Goal: Obtain resource: Obtain resource

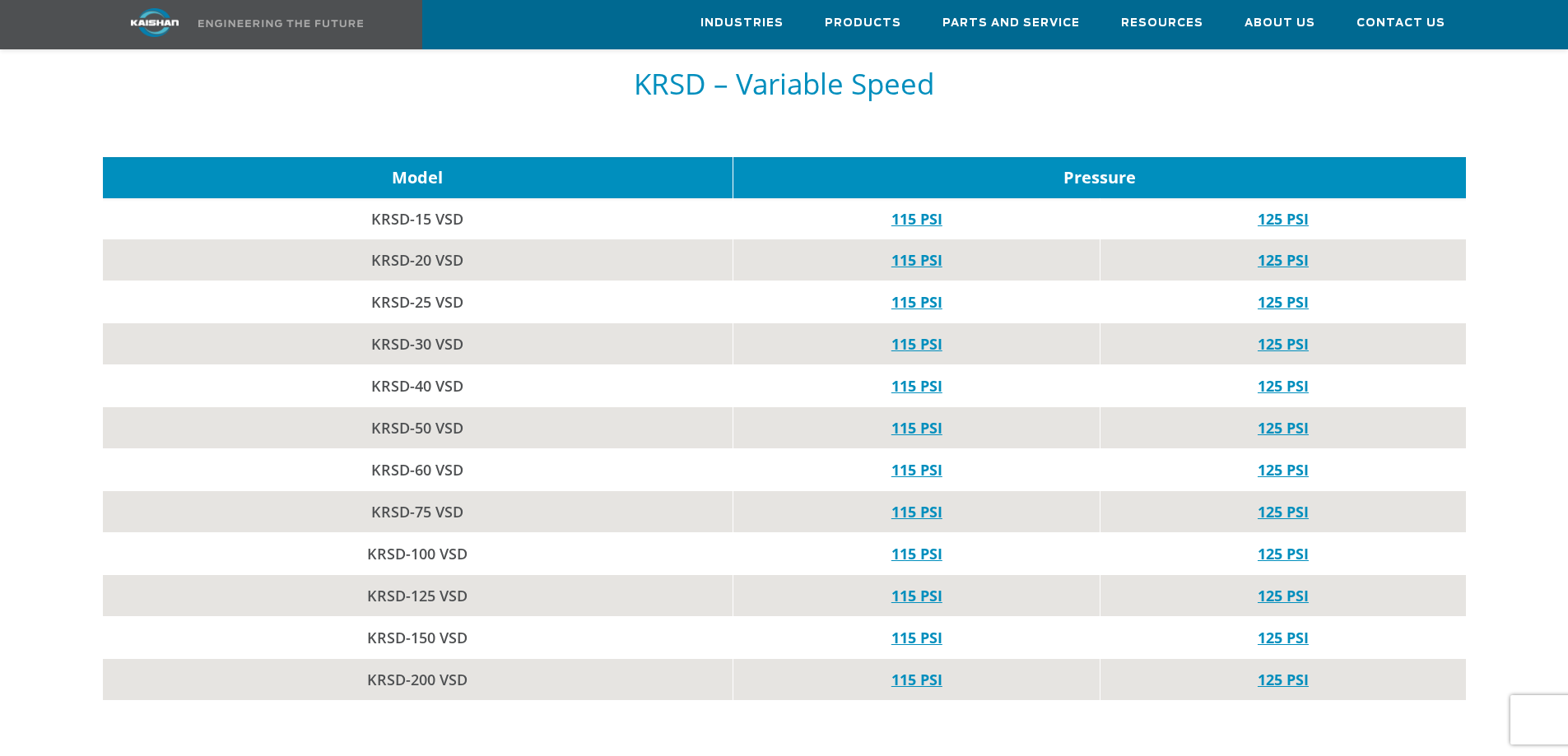
scroll to position [2302, 0]
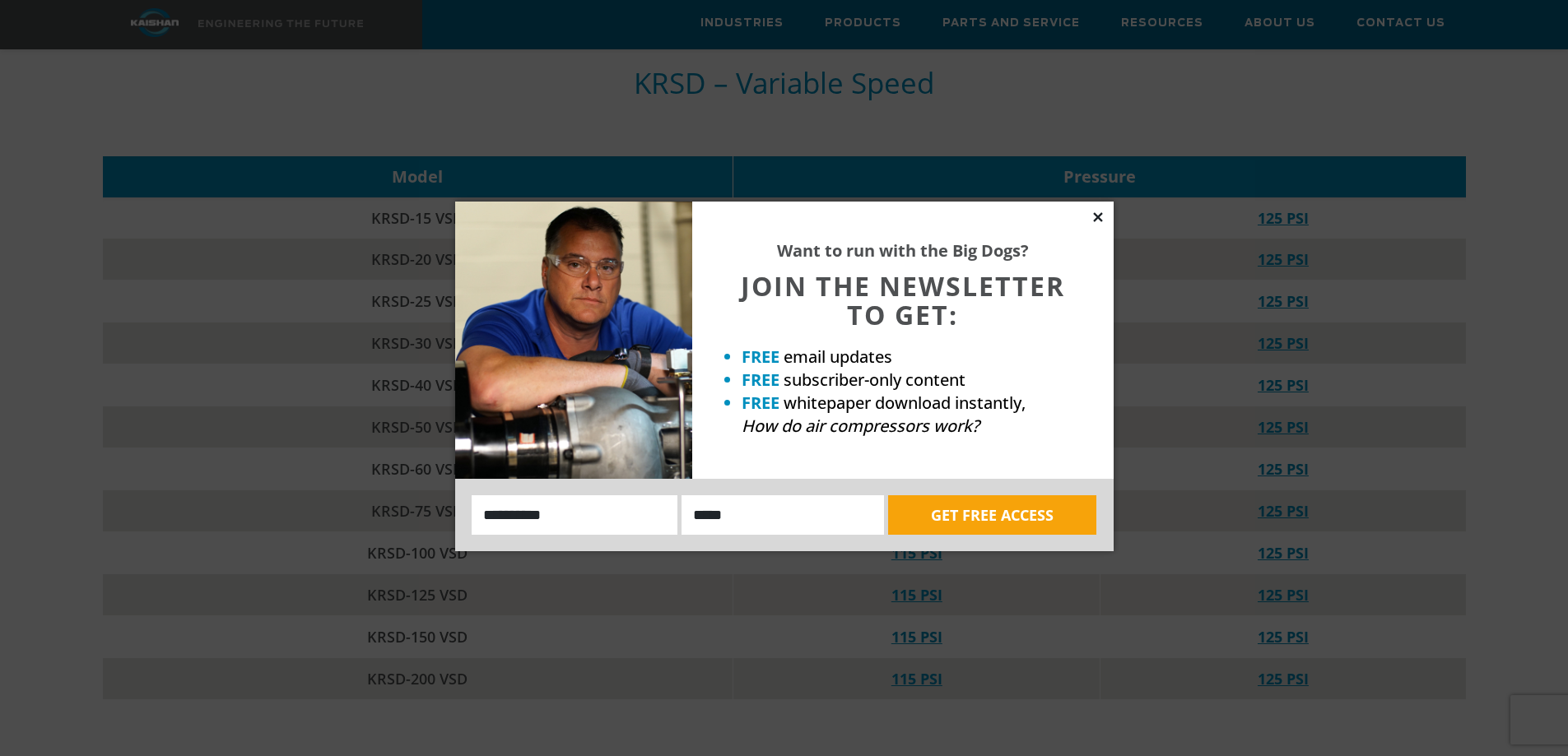
click at [1101, 218] on icon at bounding box center [1097, 216] width 15 height 15
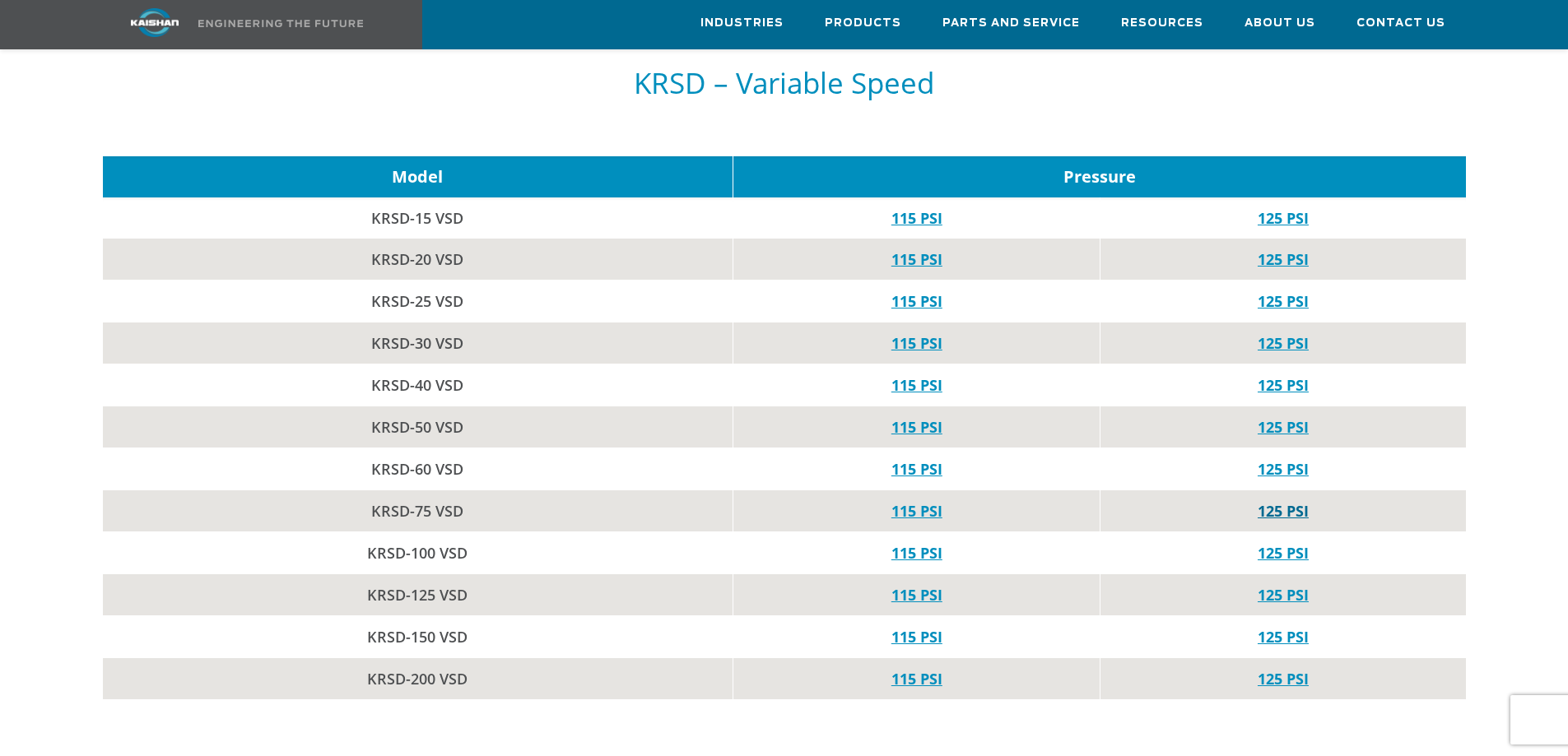
click at [1276, 500] on link "125 PSI" at bounding box center [1283, 510] width 51 height 20
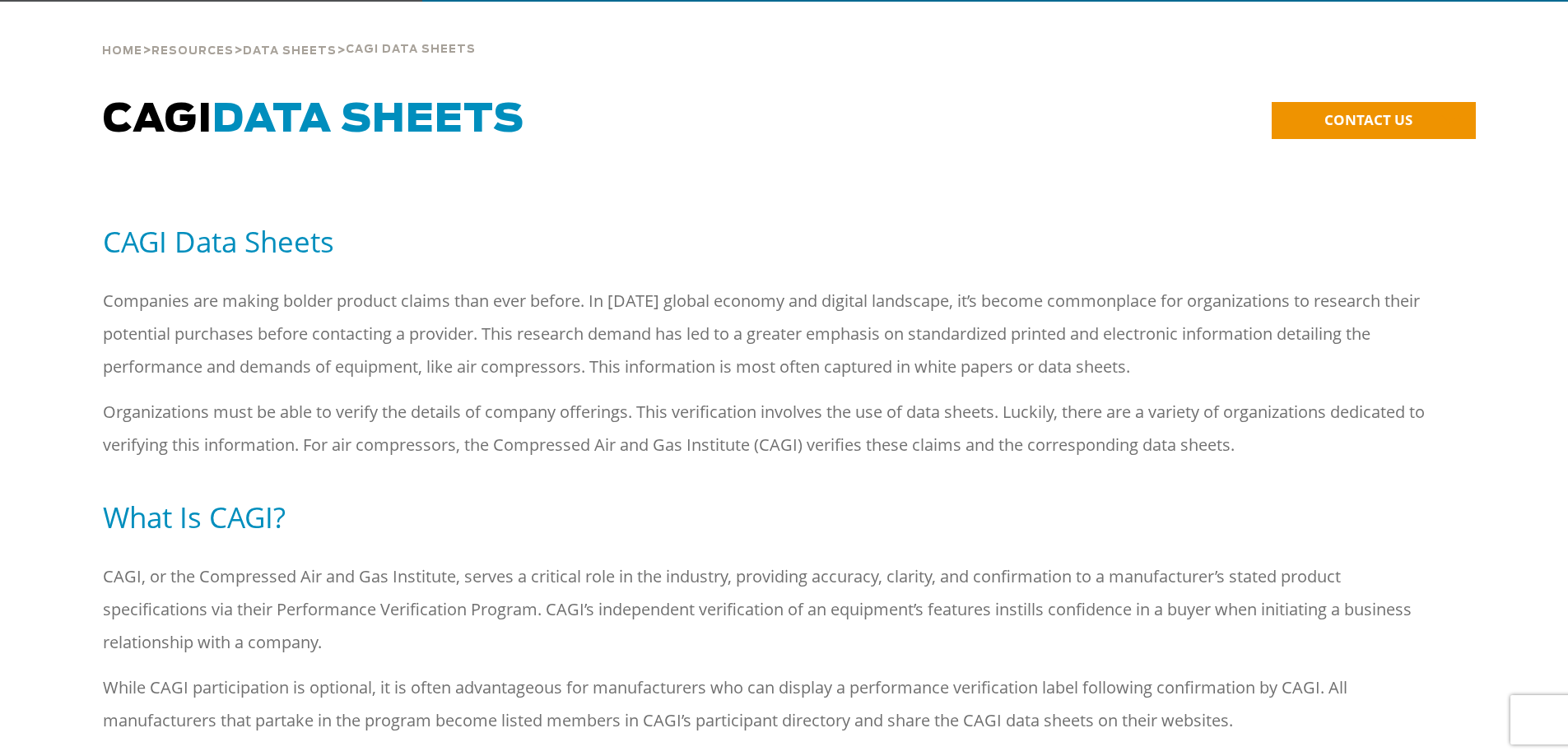
scroll to position [0, 0]
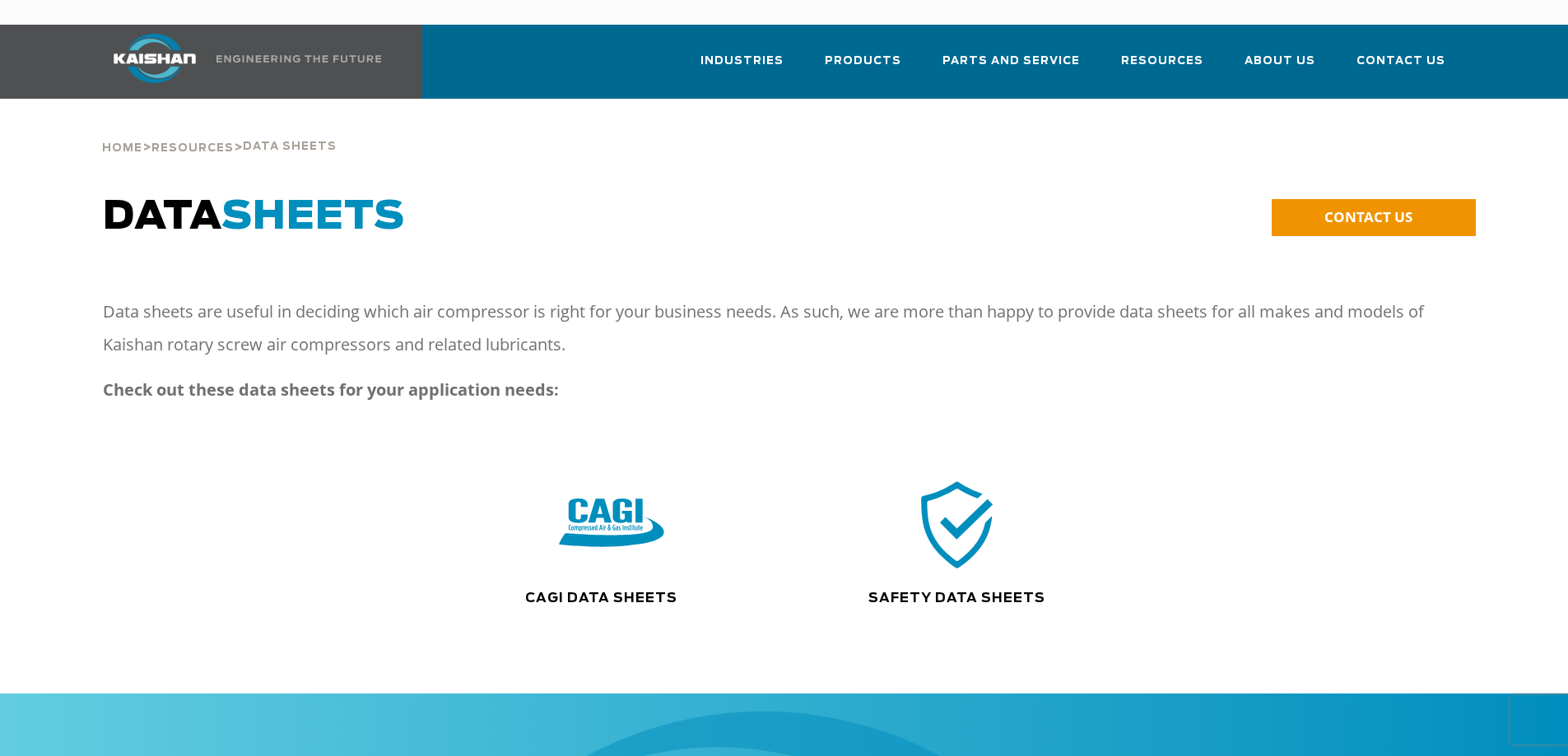
click at [593, 531] on img at bounding box center [611, 524] width 105 height 106
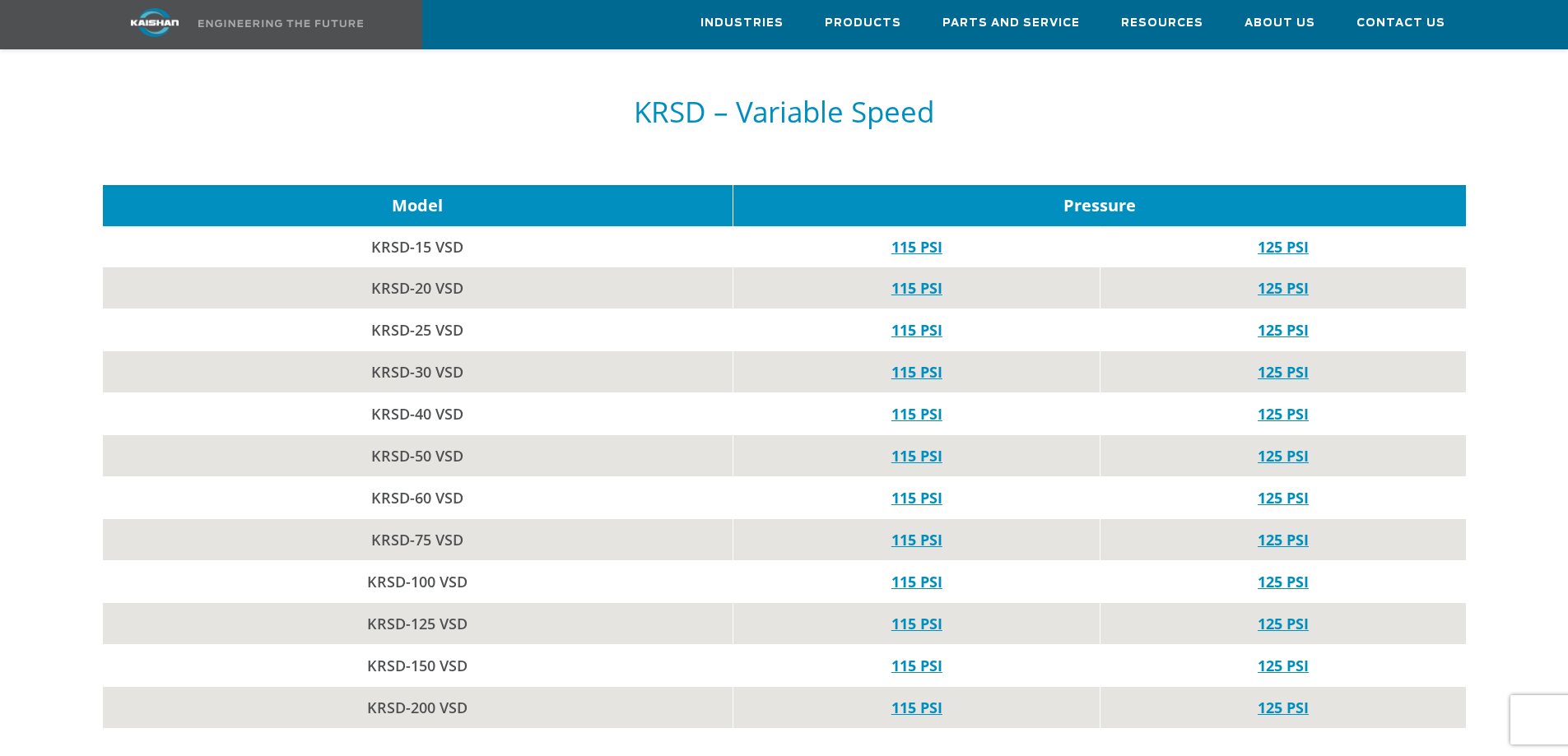
scroll to position [2302, 0]
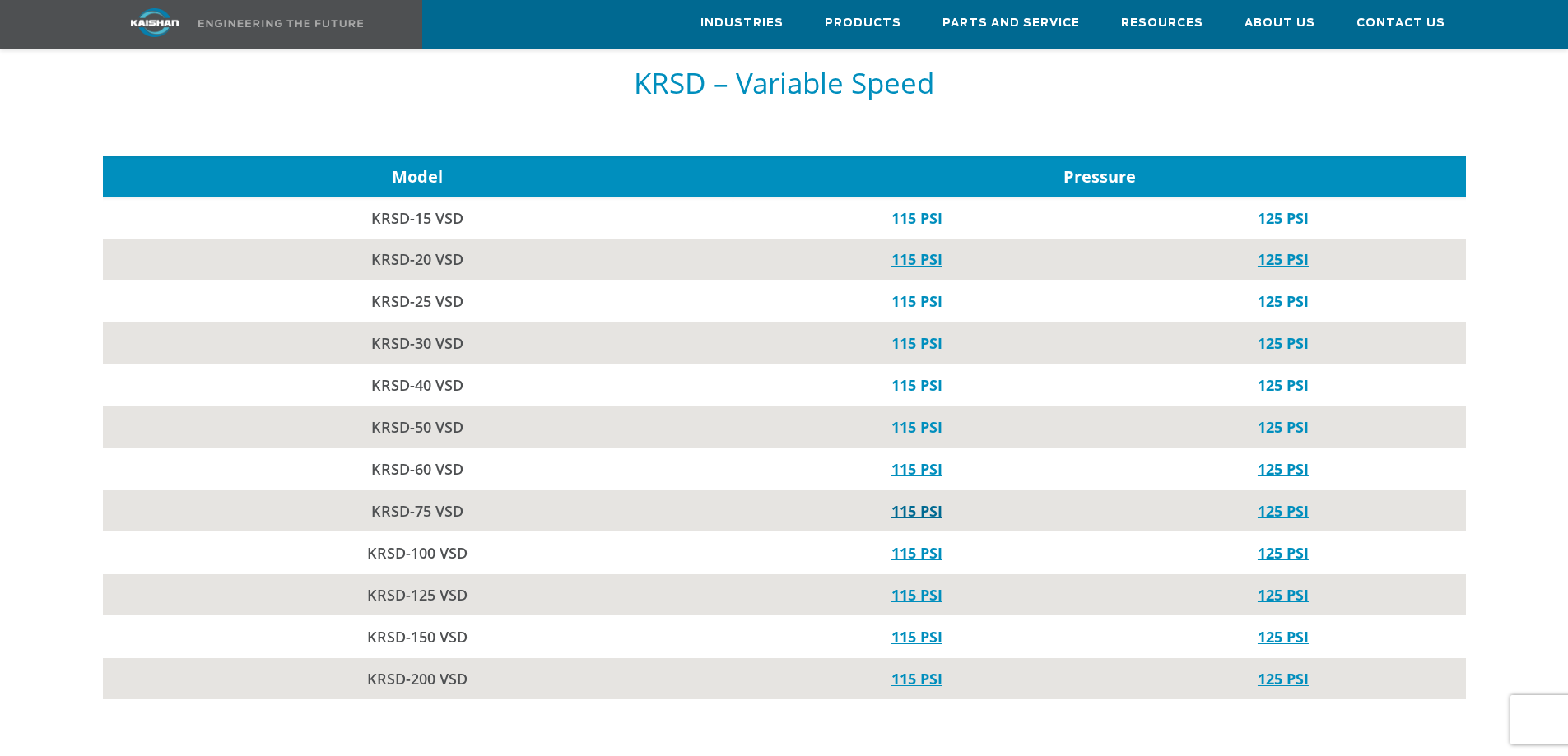
click at [914, 500] on link "115 PSI" at bounding box center [917, 510] width 51 height 20
